Goal: Transaction & Acquisition: Subscribe to service/newsletter

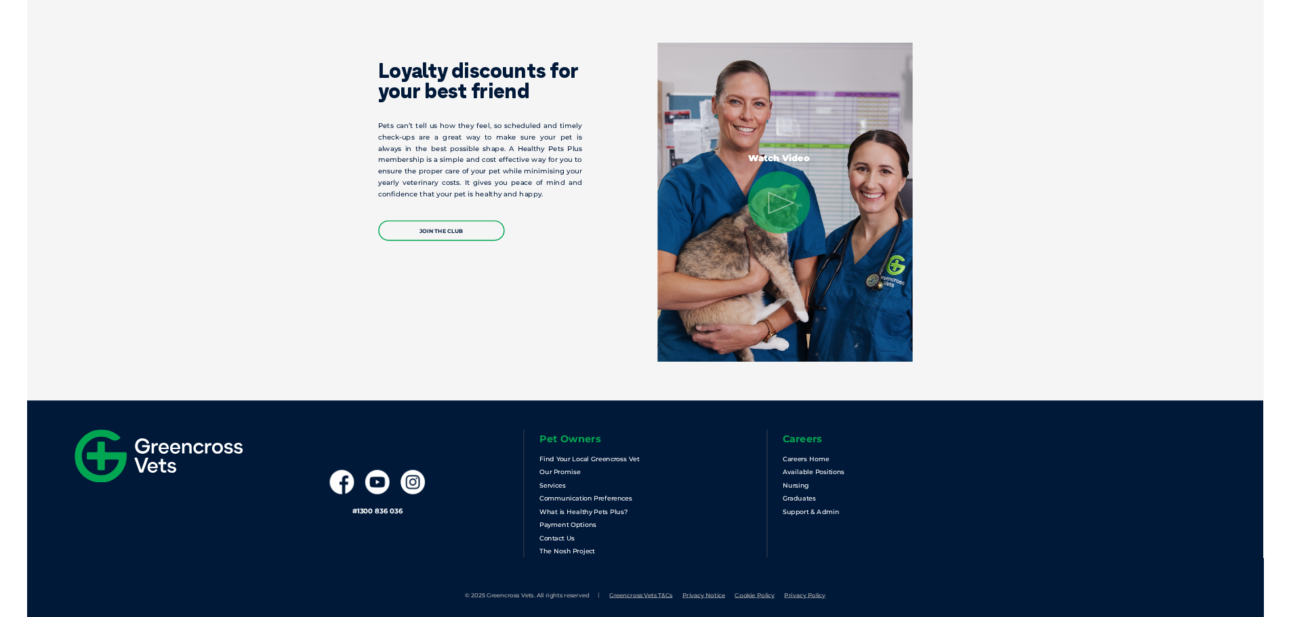
scroll to position [2585, 0]
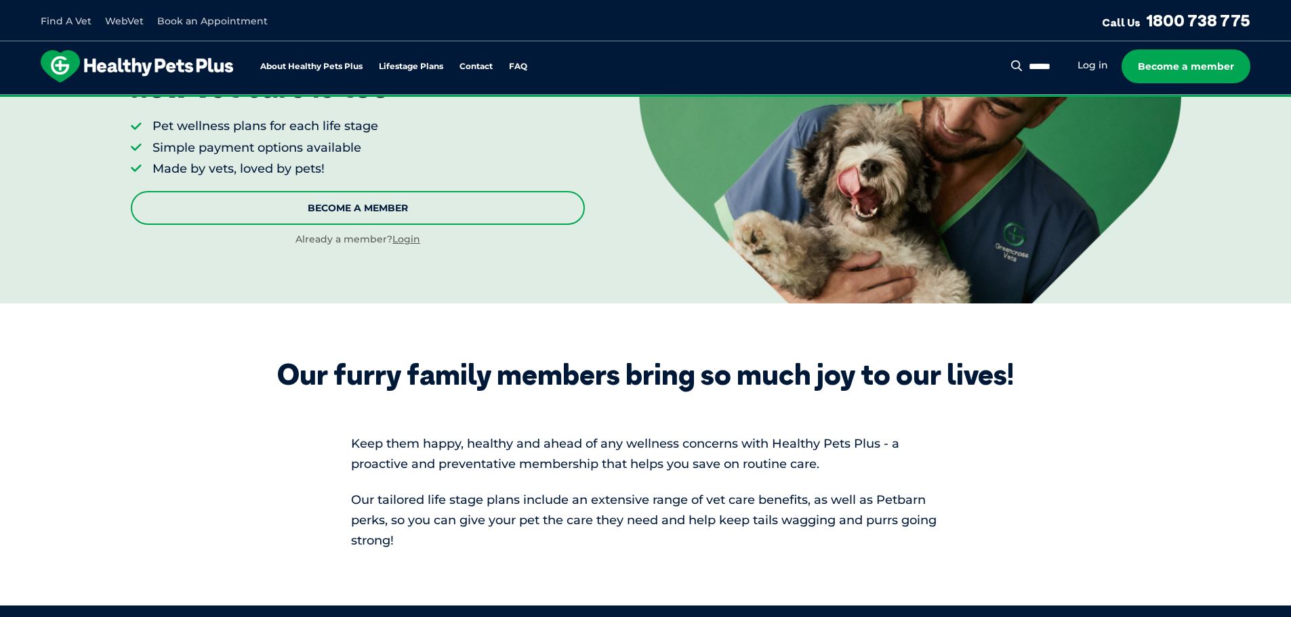
click at [519, 199] on link "Become A Member" at bounding box center [358, 208] width 454 height 34
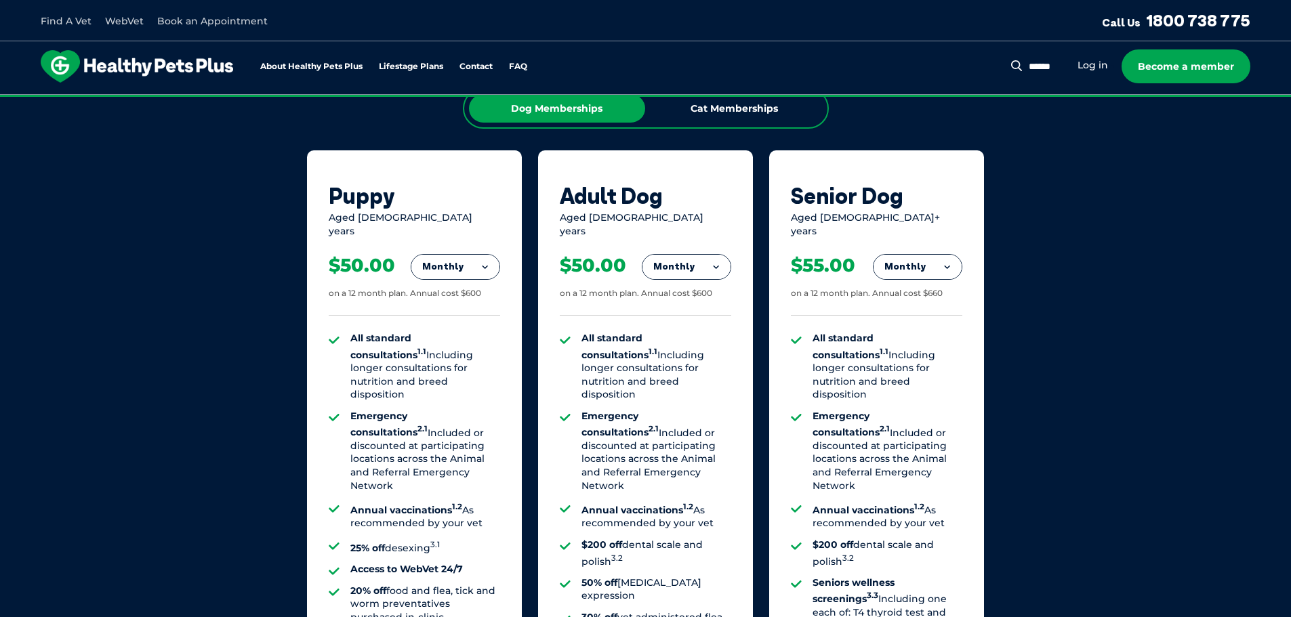
scroll to position [890, 0]
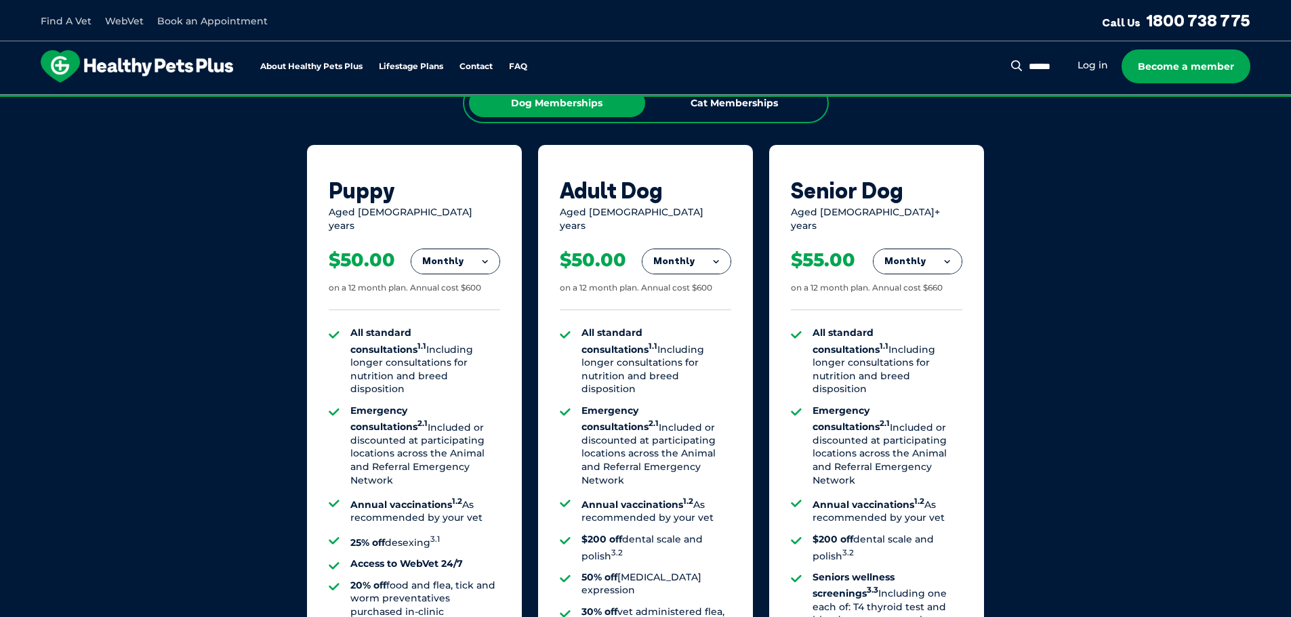
drag, startPoint x: 413, startPoint y: 254, endPoint x: 423, endPoint y: 255, distance: 10.9
click at [415, 254] on button "Monthly" at bounding box center [455, 261] width 88 height 24
click at [455, 351] on li "Yearly" at bounding box center [455, 355] width 88 height 32
click at [481, 249] on button "Yearly" at bounding box center [455, 261] width 88 height 24
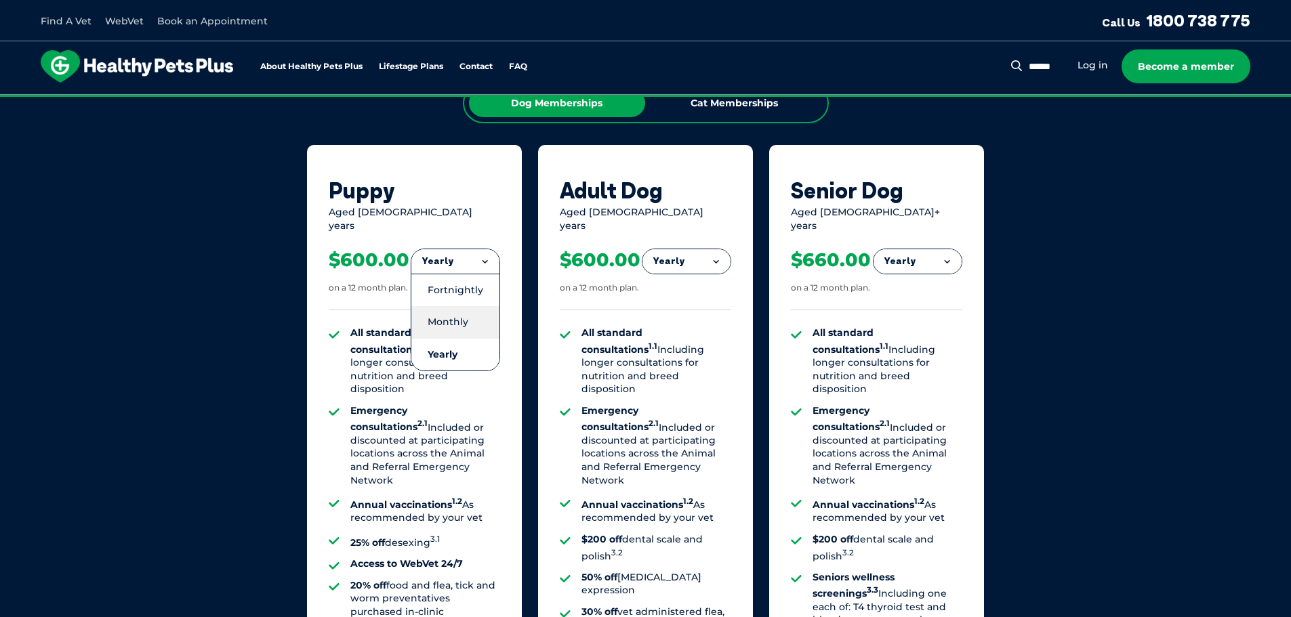
click at [468, 306] on li "Monthly" at bounding box center [455, 322] width 88 height 32
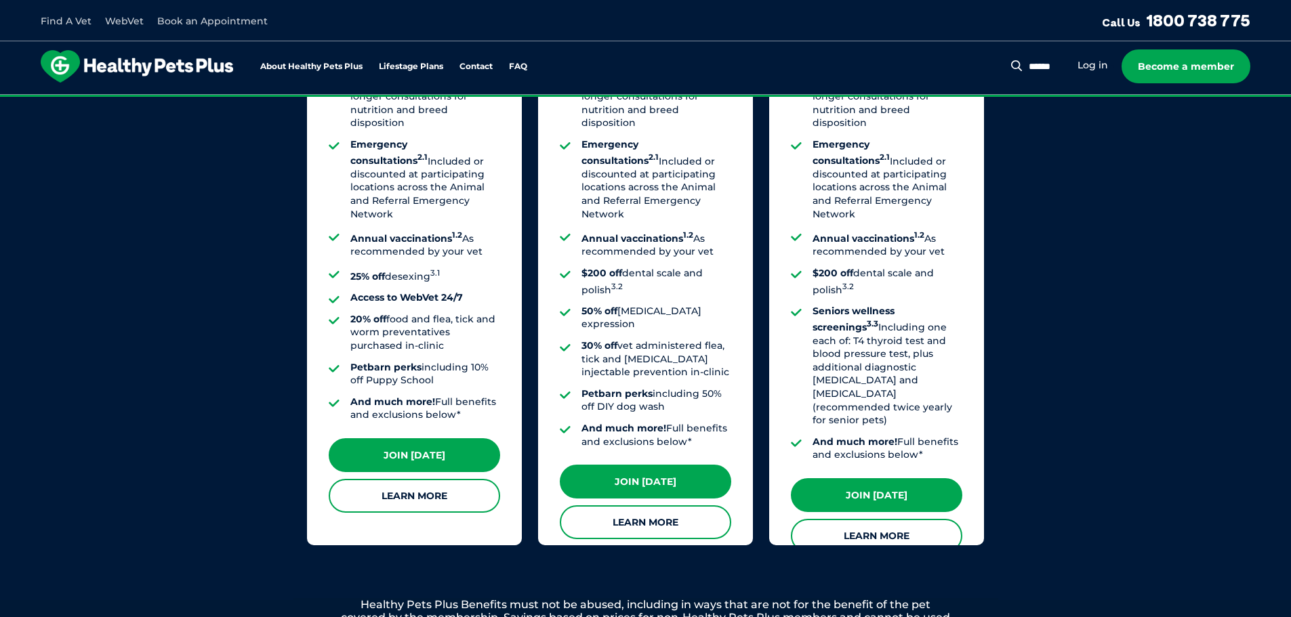
scroll to position [1161, 0]
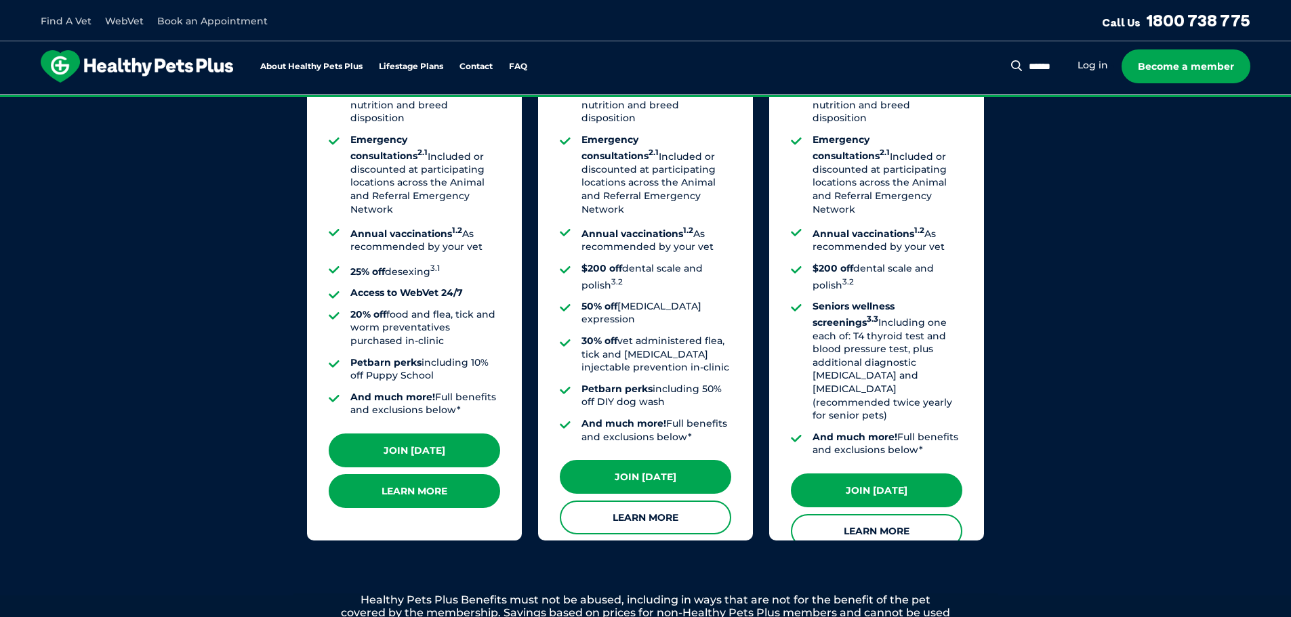
click at [402, 478] on link "Learn More" at bounding box center [414, 491] width 171 height 34
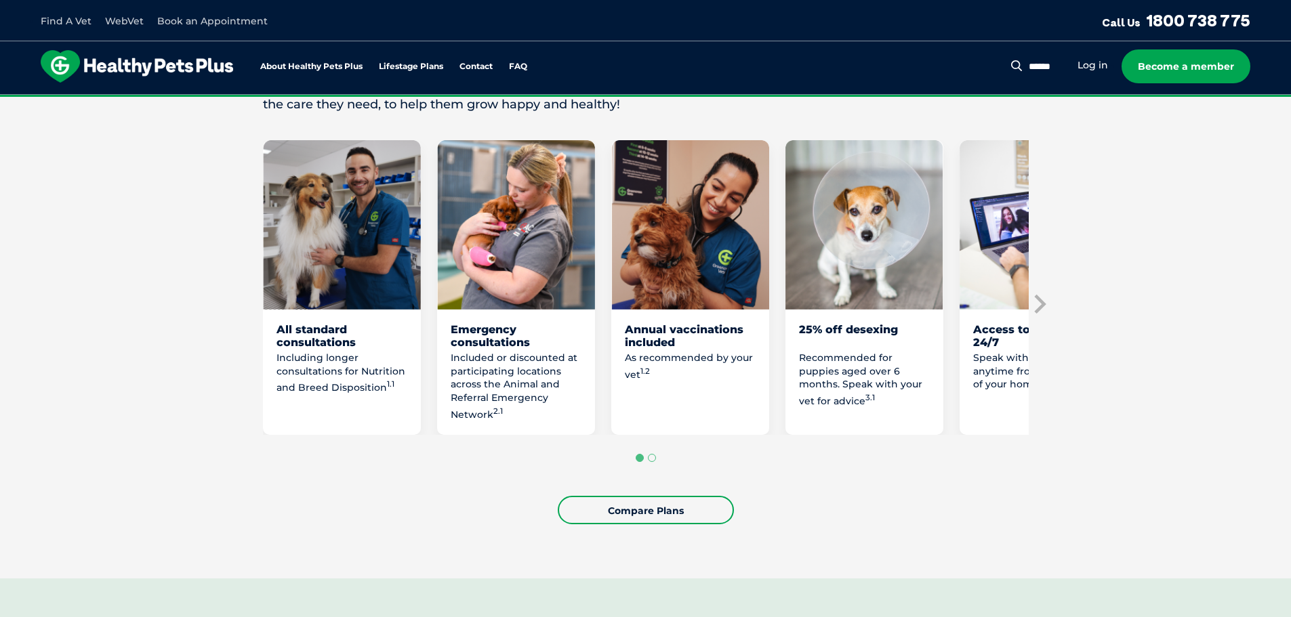
scroll to position [677, 0]
